Goal: Task Accomplishment & Management: Manage account settings

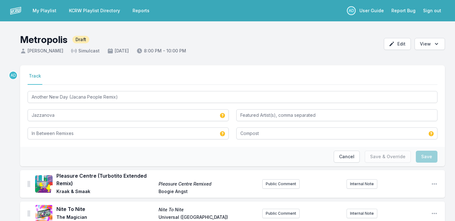
click at [83, 12] on link "KCRW Playlist Directory" at bounding box center [94, 10] width 59 height 11
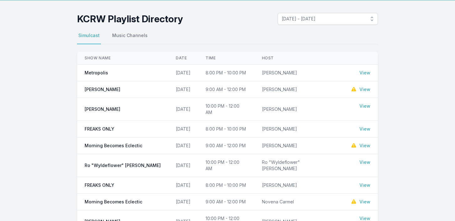
scroll to position [22, 0]
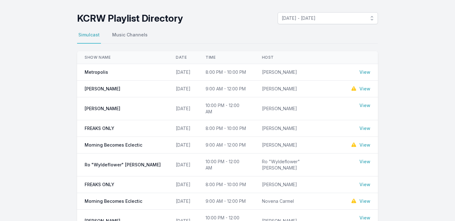
click at [364, 72] on link "View" at bounding box center [365, 72] width 11 height 6
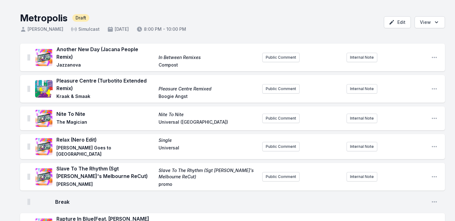
click at [143, 28] on icon at bounding box center [139, 29] width 6 height 6
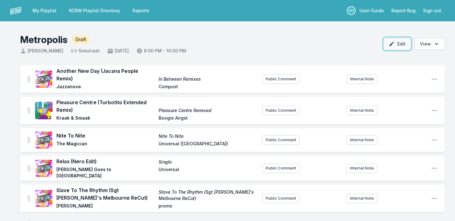
click at [401, 45] on button "Edit" at bounding box center [397, 44] width 27 height 12
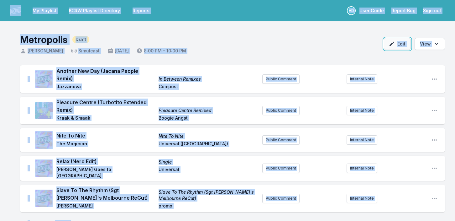
click at [401, 45] on button "Edit" at bounding box center [397, 44] width 27 height 12
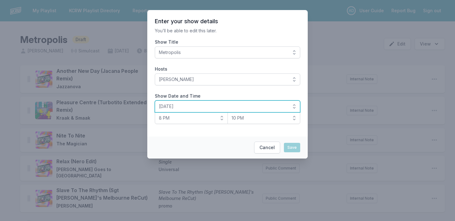
click at [291, 106] on button "[DATE]" at bounding box center [228, 106] width 146 height 12
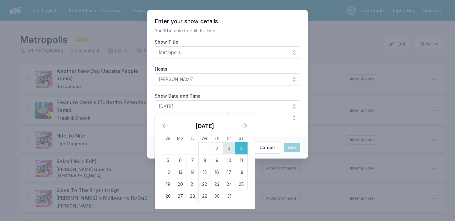
click at [231, 148] on td "3" at bounding box center [229, 148] width 12 height 12
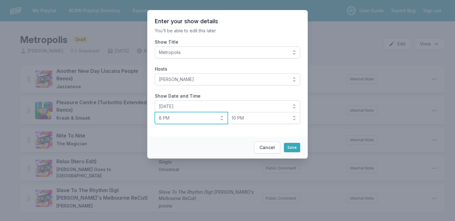
click at [222, 119] on button "8 PM" at bounding box center [191, 118] width 73 height 12
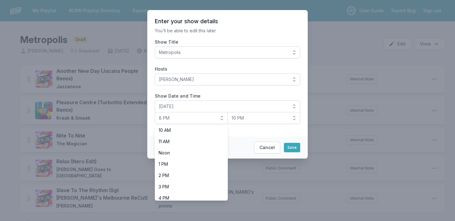
scroll to position [117, 0]
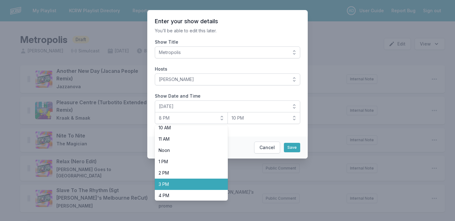
click at [183, 184] on span "3 PM" at bounding box center [188, 184] width 58 height 6
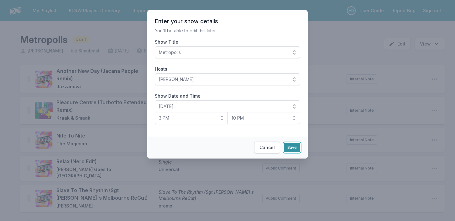
click at [292, 146] on button "Save" at bounding box center [292, 147] width 16 height 9
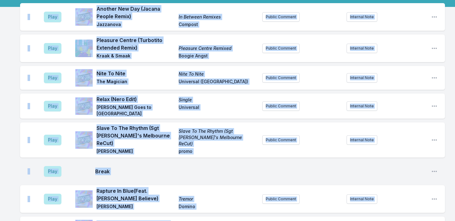
scroll to position [0, 0]
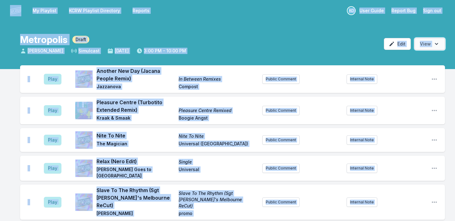
click at [435, 42] on icon "Open options" at bounding box center [437, 44] width 6 height 6
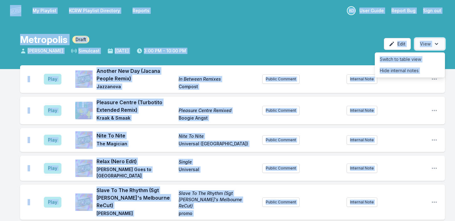
click at [435, 42] on icon "Open options" at bounding box center [437, 44] width 6 height 6
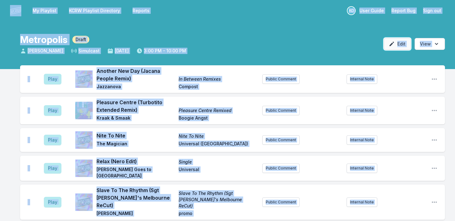
click at [394, 42] on icon "button" at bounding box center [392, 44] width 4 height 4
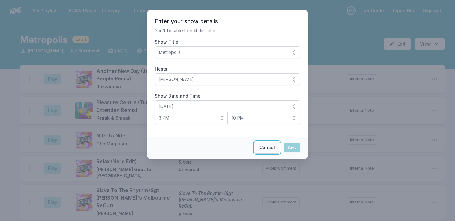
click at [268, 147] on button "Cancel" at bounding box center [267, 147] width 26 height 12
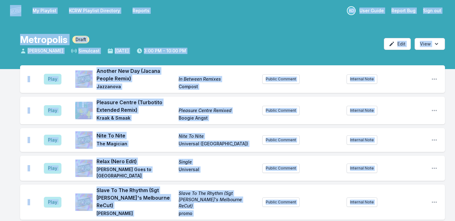
click at [79, 10] on link "KCRW Playlist Directory" at bounding box center [94, 10] width 59 height 11
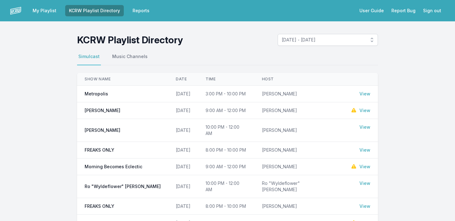
click at [100, 94] on span "Metropolis" at bounding box center [97, 94] width 24 height 6
click at [364, 93] on link "View" at bounding box center [365, 94] width 11 height 6
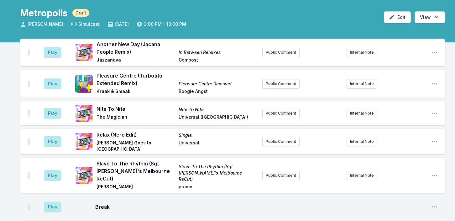
scroll to position [10, 0]
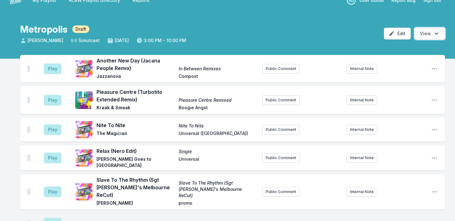
click at [439, 36] on icon "Open options" at bounding box center [437, 33] width 6 height 6
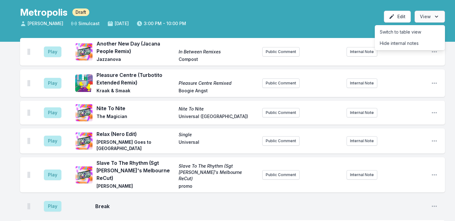
scroll to position [27, 0]
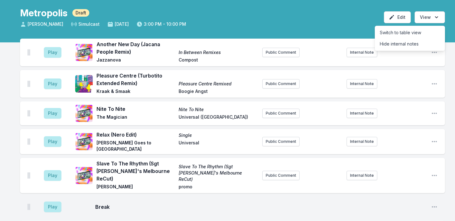
click at [129, 22] on span "[DATE]" at bounding box center [118, 24] width 22 height 6
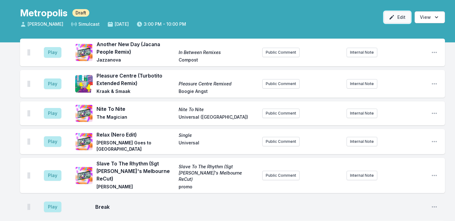
click at [404, 19] on button "Edit" at bounding box center [397, 17] width 27 height 12
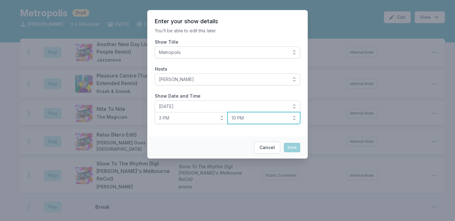
click at [295, 119] on button "10 PM" at bounding box center [264, 118] width 73 height 12
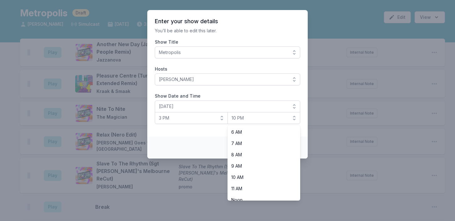
scroll to position [155, 0]
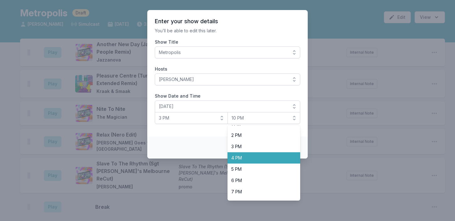
click at [257, 157] on span "4 PM" at bounding box center [260, 158] width 58 height 6
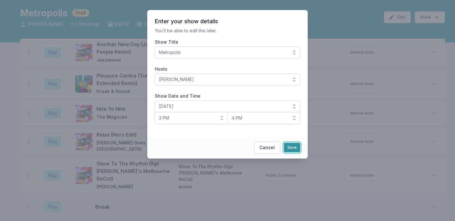
click at [291, 149] on button "Save" at bounding box center [292, 147] width 16 height 9
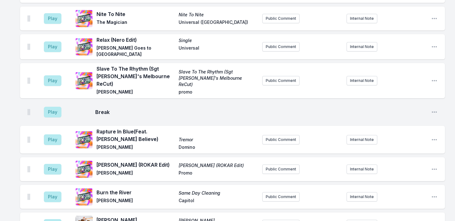
scroll to position [0, 0]
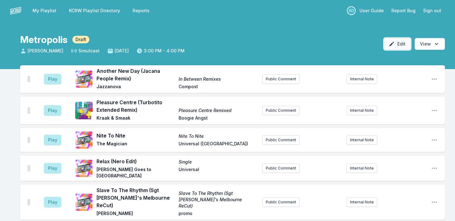
click at [397, 44] on button "Edit" at bounding box center [397, 44] width 27 height 12
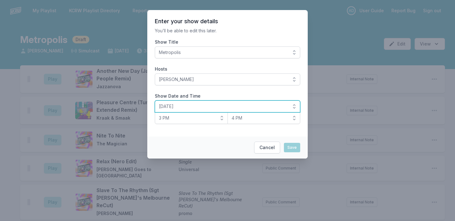
click at [291, 103] on button "[DATE]" at bounding box center [228, 106] width 146 height 12
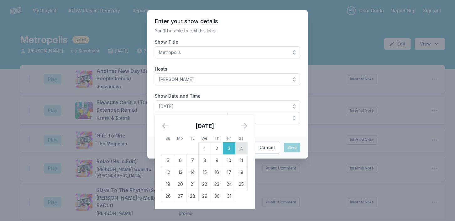
click at [244, 148] on td "4" at bounding box center [242, 148] width 12 height 12
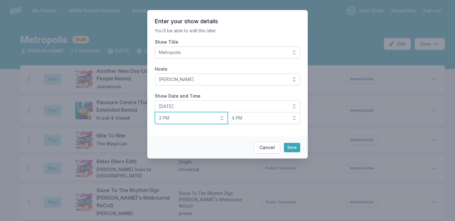
click at [220, 120] on button "3 PM" at bounding box center [191, 118] width 73 height 12
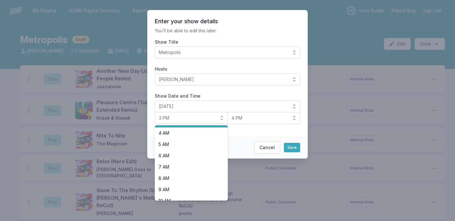
scroll to position [46, 0]
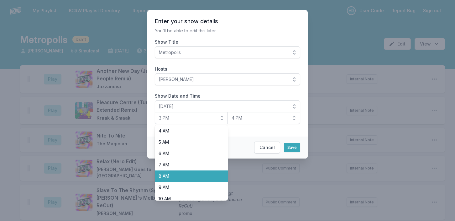
click at [182, 175] on span "8 AM" at bounding box center [188, 176] width 58 height 6
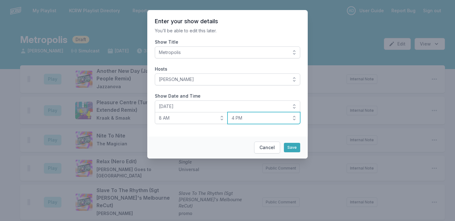
click at [252, 118] on span "4 PM" at bounding box center [260, 118] width 56 height 6
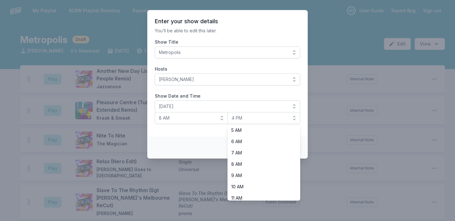
scroll to position [59, 0]
click at [206, 121] on span "8 AM" at bounding box center [187, 118] width 56 height 6
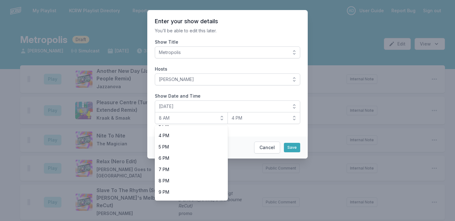
scroll to position [173, 0]
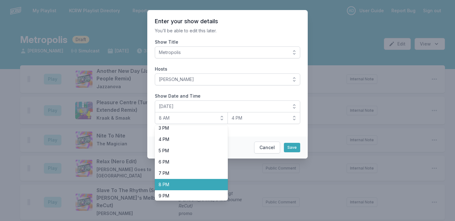
click at [178, 186] on span "8 PM" at bounding box center [188, 184] width 58 height 6
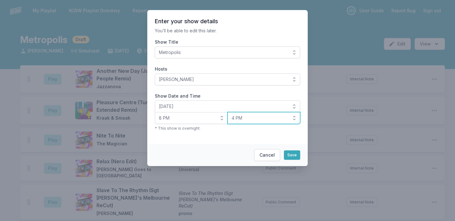
click at [284, 118] on span "4 PM" at bounding box center [260, 118] width 56 height 6
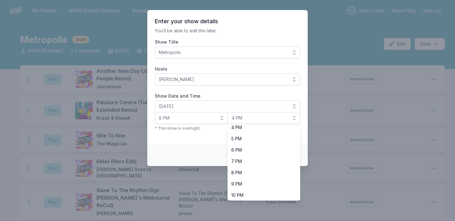
scroll to position [198, 0]
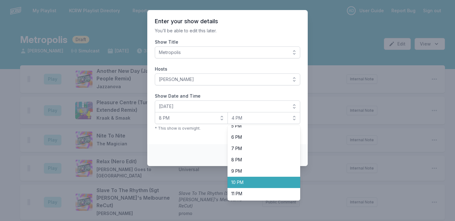
click at [261, 181] on span "10 PM" at bounding box center [260, 182] width 58 height 6
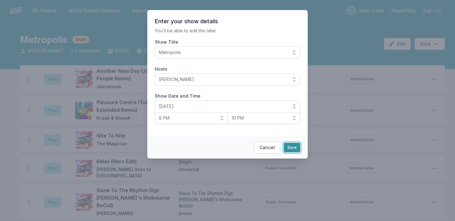
click at [293, 149] on button "Save" at bounding box center [292, 147] width 16 height 9
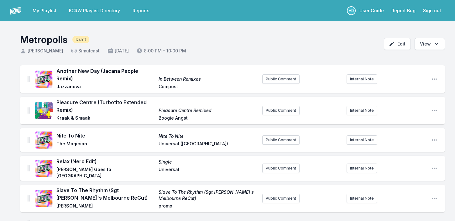
click at [89, 36] on div "Metropolis Draft" at bounding box center [103, 39] width 166 height 11
click at [148, 37] on div "Metropolis Draft" at bounding box center [103, 39] width 166 height 11
click at [174, 35] on div "Metropolis Draft" at bounding box center [103, 39] width 166 height 11
click at [41, 9] on link "My Playlist" at bounding box center [44, 10] width 31 height 11
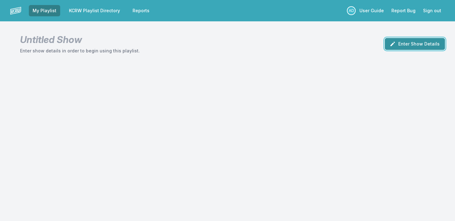
click at [409, 43] on button "Enter Show Details" at bounding box center [415, 44] width 60 height 12
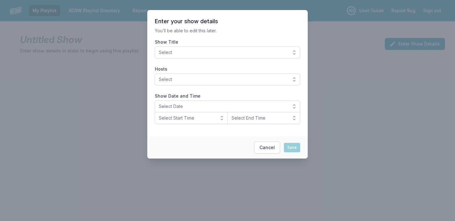
click at [222, 52] on span "Select" at bounding box center [223, 52] width 129 height 6
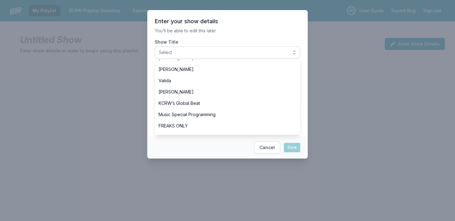
scroll to position [156, 0]
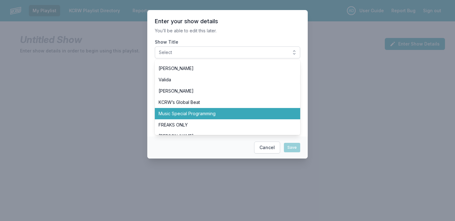
click at [205, 115] on span "Music Special Programming" at bounding box center [224, 113] width 130 height 6
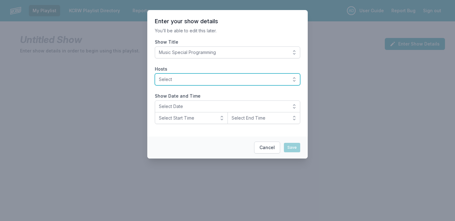
click at [272, 78] on span "Select" at bounding box center [223, 79] width 129 height 6
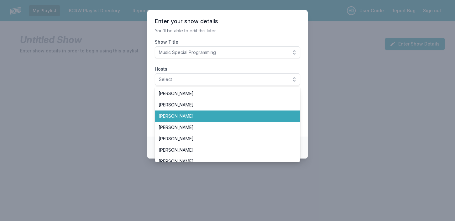
click at [258, 117] on span "[PERSON_NAME]" at bounding box center [224, 116] width 130 height 6
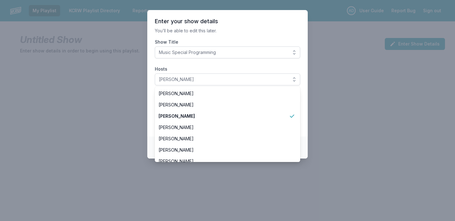
click at [263, 69] on label "Hosts" at bounding box center [228, 69] width 146 height 6
click at [263, 73] on button "[PERSON_NAME]" at bounding box center [228, 79] width 146 height 12
click at [267, 67] on label "Hosts" at bounding box center [228, 69] width 146 height 6
click at [267, 73] on button "[PERSON_NAME]" at bounding box center [228, 79] width 146 height 12
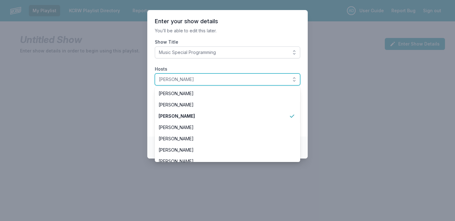
click at [295, 81] on button "[PERSON_NAME]" at bounding box center [228, 79] width 146 height 12
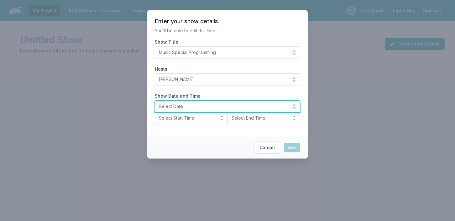
click at [292, 108] on button "Select Date" at bounding box center [228, 106] width 146 height 12
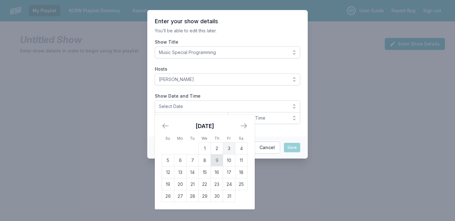
click at [216, 158] on td "9" at bounding box center [217, 160] width 12 height 12
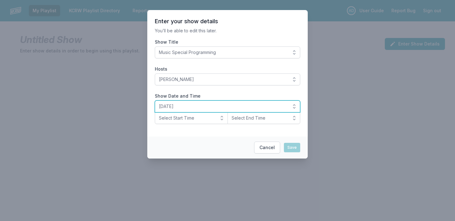
click at [295, 105] on button "[DATE]" at bounding box center [228, 106] width 146 height 12
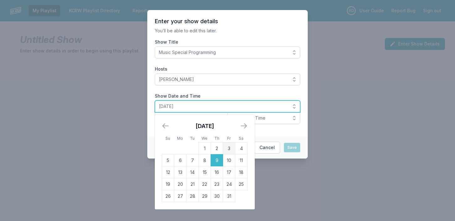
click at [295, 105] on button "[DATE]" at bounding box center [228, 106] width 146 height 12
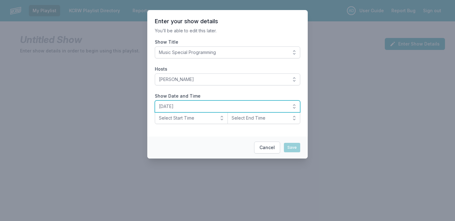
click at [291, 103] on button "[DATE]" at bounding box center [228, 106] width 146 height 12
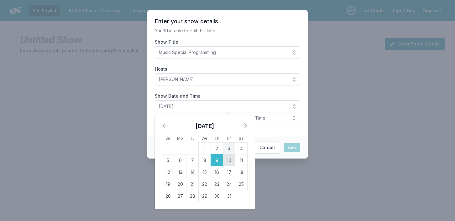
click at [230, 163] on td "10" at bounding box center [229, 160] width 12 height 12
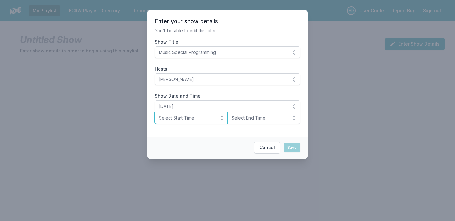
click at [221, 118] on button "Select Start Time" at bounding box center [191, 118] width 73 height 12
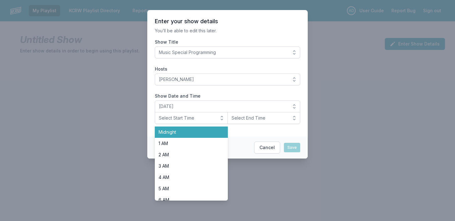
click at [209, 131] on span "Midnight" at bounding box center [188, 132] width 58 height 6
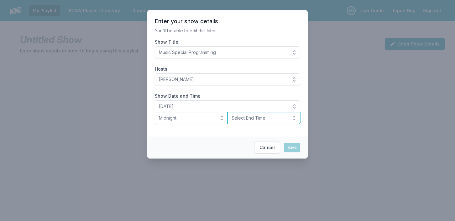
click at [291, 120] on button "Select End Time" at bounding box center [264, 118] width 73 height 12
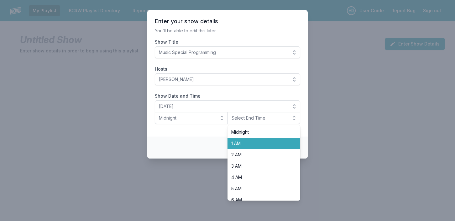
click at [268, 146] on span "1 AM" at bounding box center [260, 143] width 58 height 6
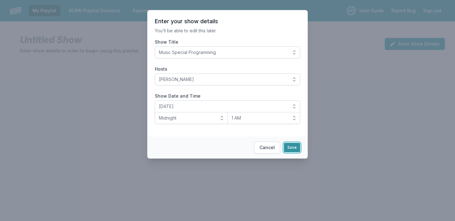
click at [294, 147] on button "Save" at bounding box center [292, 147] width 16 height 9
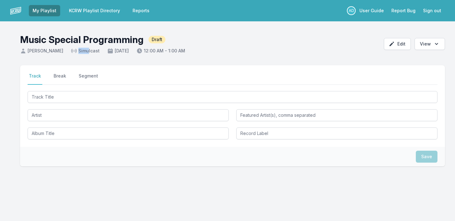
drag, startPoint x: 61, startPoint y: 51, endPoint x: 71, endPoint y: 52, distance: 10.1
click at [71, 52] on span "Simulcast" at bounding box center [85, 51] width 29 height 6
click at [401, 43] on button "Edit" at bounding box center [397, 44] width 27 height 12
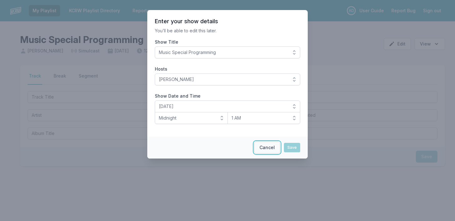
click at [265, 144] on button "Cancel" at bounding box center [267, 147] width 26 height 12
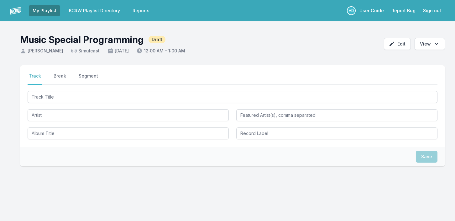
click at [44, 14] on link "My Playlist" at bounding box center [44, 10] width 31 height 11
click at [81, 13] on link "KCRW Playlist Directory" at bounding box center [94, 10] width 59 height 11
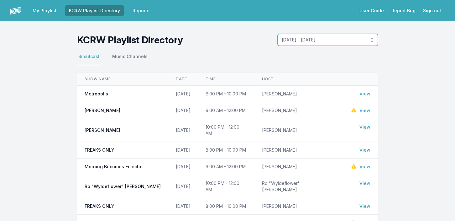
click at [310, 39] on span "[DATE] - [DATE]" at bounding box center [323, 40] width 83 height 6
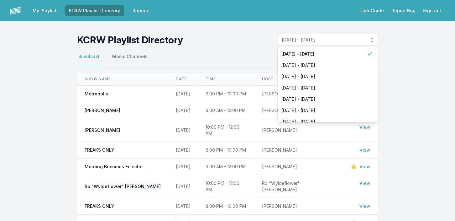
click at [240, 46] on main "KCRW Playlist Directory September 29, 2025 - October 5, 2025 September 29, 2025…" at bounding box center [227, 195] width 455 height 322
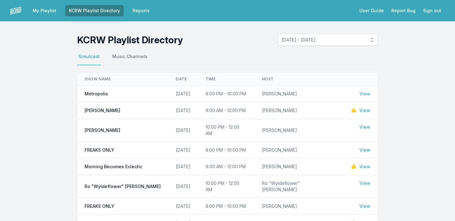
click at [42, 11] on link "My Playlist" at bounding box center [44, 10] width 31 height 11
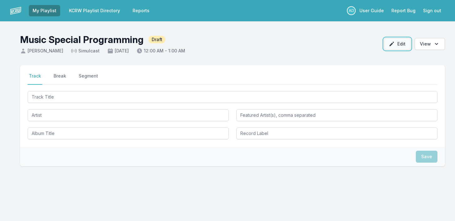
click at [393, 46] on icon "button" at bounding box center [392, 44] width 6 height 6
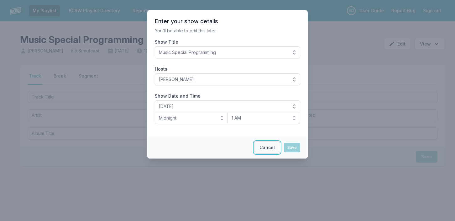
click at [264, 147] on button "Cancel" at bounding box center [267, 147] width 26 height 12
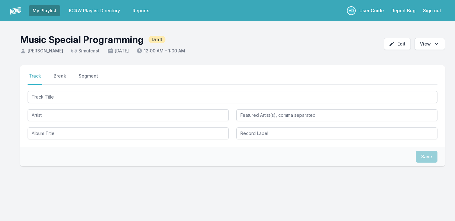
click at [155, 41] on span "Draft" at bounding box center [157, 40] width 17 height 8
drag, startPoint x: 141, startPoint y: 52, endPoint x: 198, endPoint y: 54, distance: 57.1
click at [198, 54] on header "Music Special Programming Draft Anne Litt Simulcast October 10, 2025 12:00 AM -…" at bounding box center [227, 41] width 455 height 40
click at [83, 11] on link "KCRW Playlist Directory" at bounding box center [94, 10] width 59 height 11
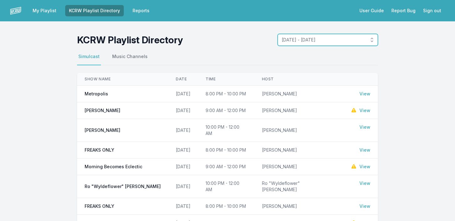
click at [373, 39] on button "[DATE] - [DATE]" at bounding box center [328, 40] width 100 height 12
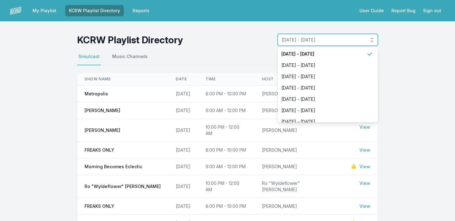
click at [373, 39] on button "[DATE] - [DATE]" at bounding box center [328, 40] width 100 height 12
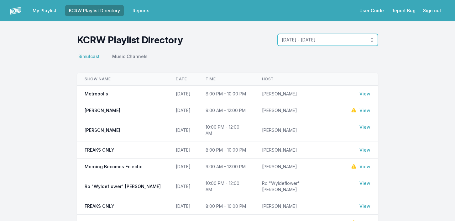
click at [373, 39] on button "[DATE] - [DATE]" at bounding box center [328, 40] width 100 height 12
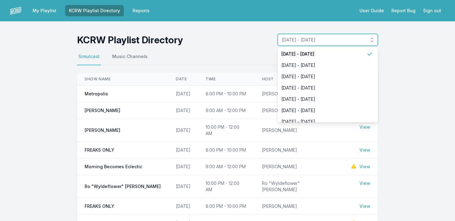
click at [344, 40] on span "[DATE] - [DATE]" at bounding box center [323, 40] width 83 height 6
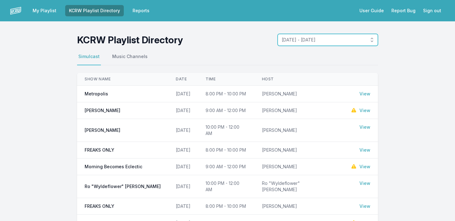
click at [344, 40] on span "[DATE] - [DATE]" at bounding box center [323, 40] width 83 height 6
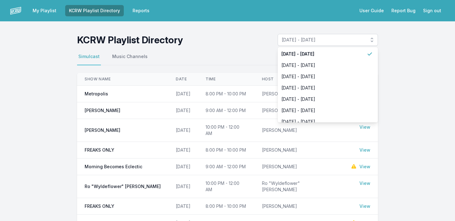
click at [231, 41] on header "KCRW Playlist Directory September 29, 2025 - October 5, 2025 September 29, 2025…" at bounding box center [227, 40] width 301 height 12
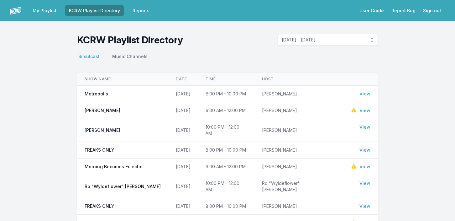
click at [42, 7] on link "My Playlist" at bounding box center [44, 10] width 31 height 11
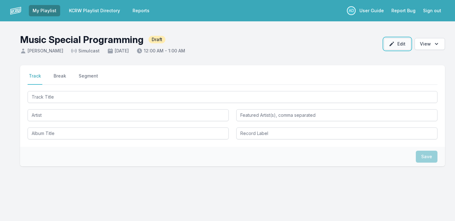
click at [397, 45] on button "Edit" at bounding box center [397, 44] width 27 height 12
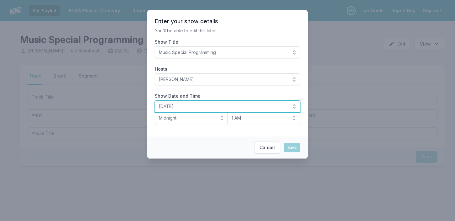
click at [293, 106] on button "[DATE]" at bounding box center [228, 106] width 146 height 12
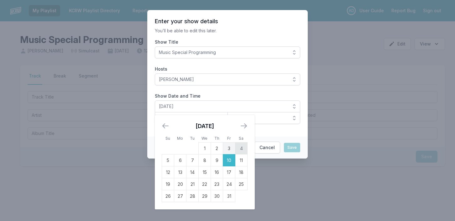
click at [242, 148] on td "4" at bounding box center [242, 148] width 12 height 12
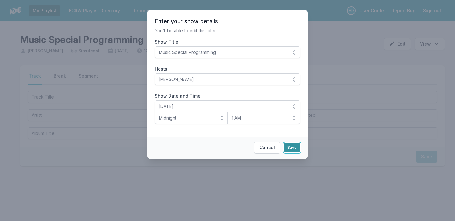
click at [291, 148] on button "Save" at bounding box center [292, 147] width 16 height 9
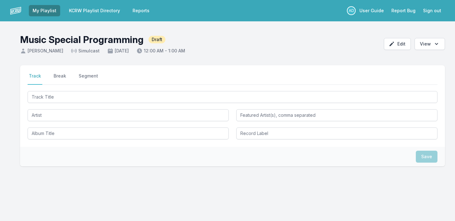
click at [82, 7] on link "KCRW Playlist Directory" at bounding box center [94, 10] width 59 height 11
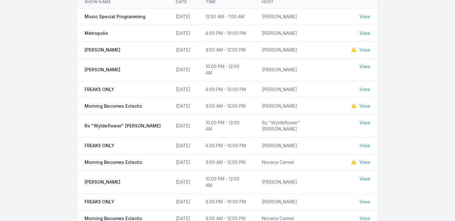
scroll to position [67, 0]
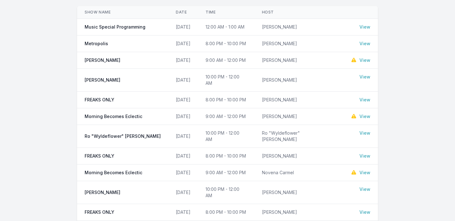
click at [322, 27] on td "[PERSON_NAME]" at bounding box center [299, 27] width 89 height 17
click at [364, 27] on link "View" at bounding box center [365, 27] width 11 height 6
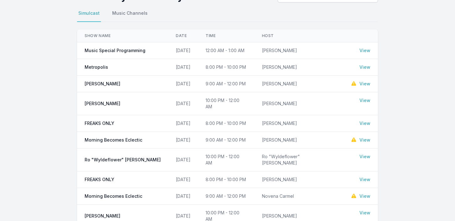
scroll to position [44, 0]
click at [364, 49] on link "View" at bounding box center [365, 50] width 11 height 6
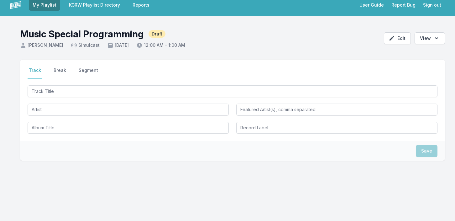
scroll to position [6, 0]
click at [29, 45] on span "[PERSON_NAME]" at bounding box center [41, 45] width 43 height 6
click at [14, 4] on img at bounding box center [15, 4] width 11 height 11
click at [107, 4] on link "KCRW Playlist Directory" at bounding box center [94, 4] width 59 height 11
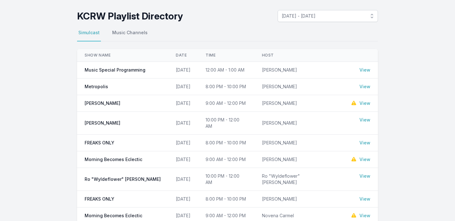
scroll to position [24, 0]
click at [170, 71] on td "[DATE]" at bounding box center [183, 69] width 30 height 17
click at [366, 67] on link "View" at bounding box center [365, 69] width 11 height 6
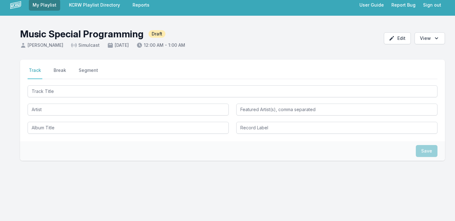
scroll to position [6, 0]
click at [395, 38] on icon "button" at bounding box center [392, 38] width 6 height 6
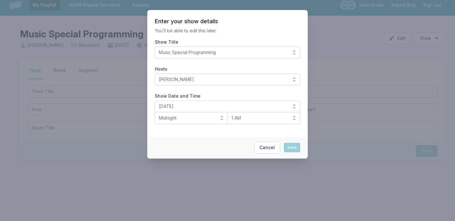
click at [285, 53] on span "Music Special Programming" at bounding box center [223, 52] width 129 height 6
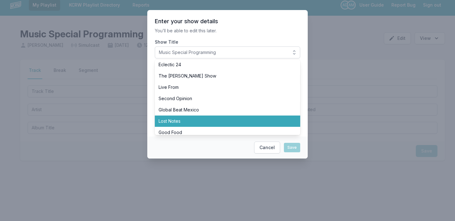
scroll to position [341, 0]
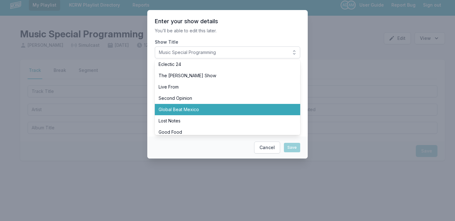
click at [249, 110] on span "Global Beat Mexico" at bounding box center [224, 109] width 130 height 6
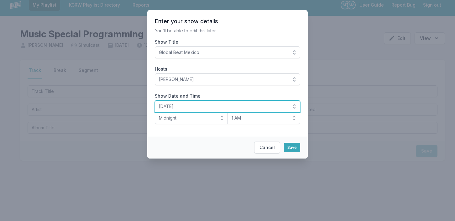
click at [296, 105] on button "[DATE]" at bounding box center [228, 106] width 146 height 12
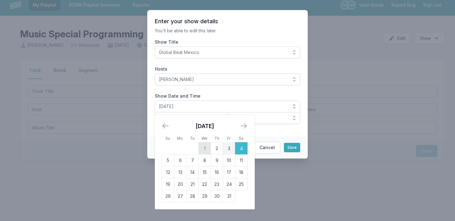
click at [207, 148] on td "1" at bounding box center [205, 148] width 12 height 12
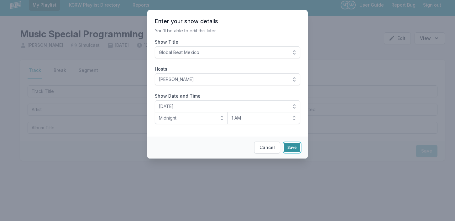
click at [292, 145] on button "Save" at bounding box center [292, 147] width 16 height 9
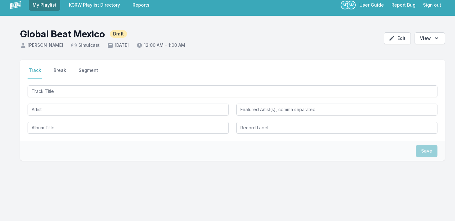
click at [287, 35] on header "Global Beat Mexico Draft Anne Litt Simulcast October 1, 2025 12:00 AM - 1:00 AM…" at bounding box center [227, 36] width 455 height 40
click at [103, 4] on link "KCRW Playlist Directory" at bounding box center [94, 4] width 59 height 11
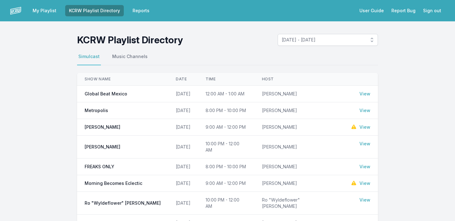
click at [364, 127] on link "View" at bounding box center [365, 127] width 11 height 6
click at [364, 11] on link "User Guide" at bounding box center [372, 10] width 32 height 11
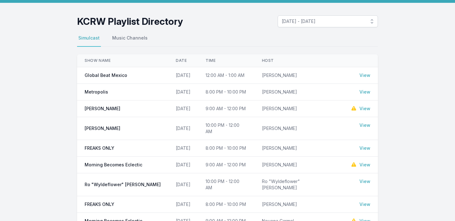
scroll to position [20, 0]
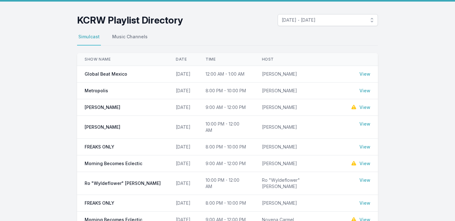
click at [361, 73] on link "View" at bounding box center [365, 74] width 11 height 6
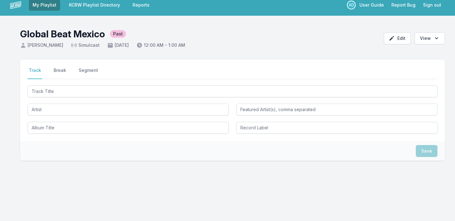
click at [116, 36] on span "Past" at bounding box center [118, 34] width 16 height 8
click at [77, 3] on link "KCRW Playlist Directory" at bounding box center [94, 4] width 59 height 11
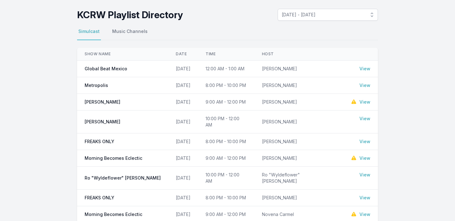
scroll to position [25, 0]
click at [365, 86] on link "View" at bounding box center [365, 85] width 11 height 6
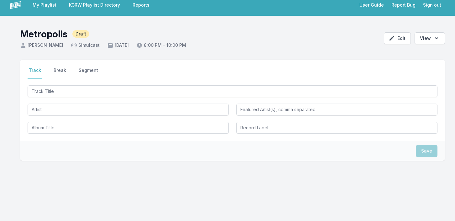
scroll to position [25, 0]
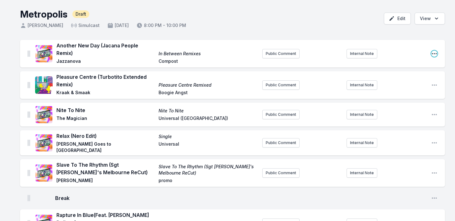
click at [434, 53] on icon "Open playlist item options" at bounding box center [434, 53] width 5 height 1
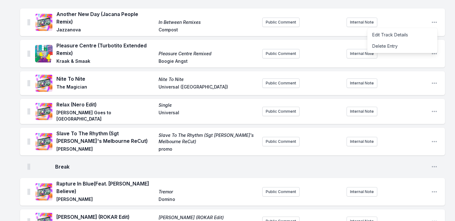
scroll to position [60, 0]
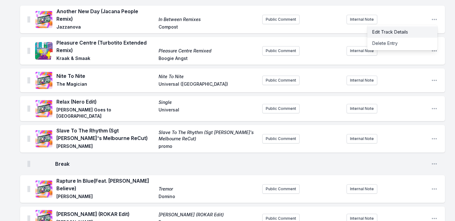
click at [409, 29] on button "Edit Track Details" at bounding box center [403, 31] width 70 height 11
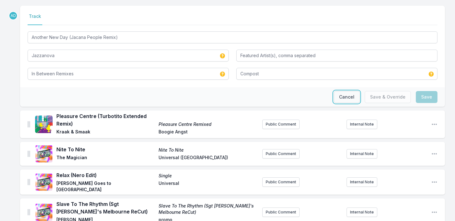
click at [341, 95] on button "Cancel" at bounding box center [347, 97] width 26 height 12
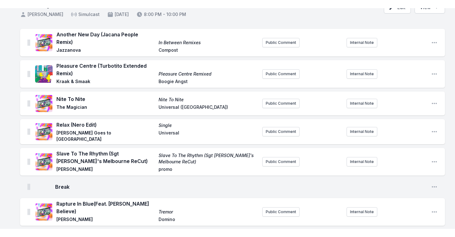
scroll to position [0, 0]
